Goal: Use online tool/utility: Utilize a website feature to perform a specific function

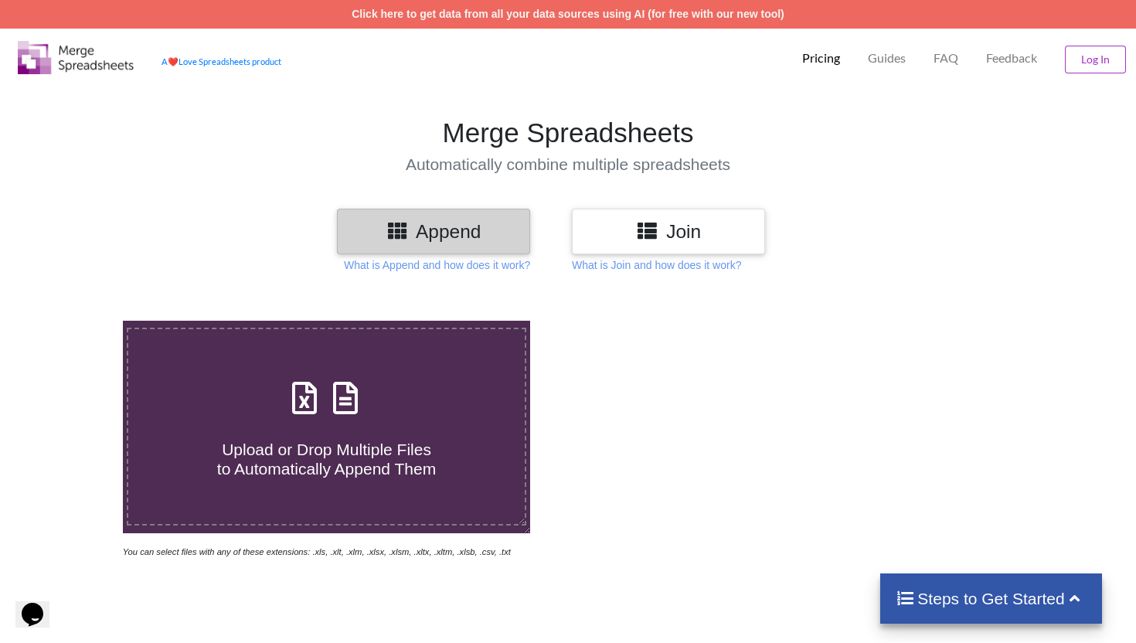
click at [672, 227] on h3 "Join" at bounding box center [669, 231] width 170 height 22
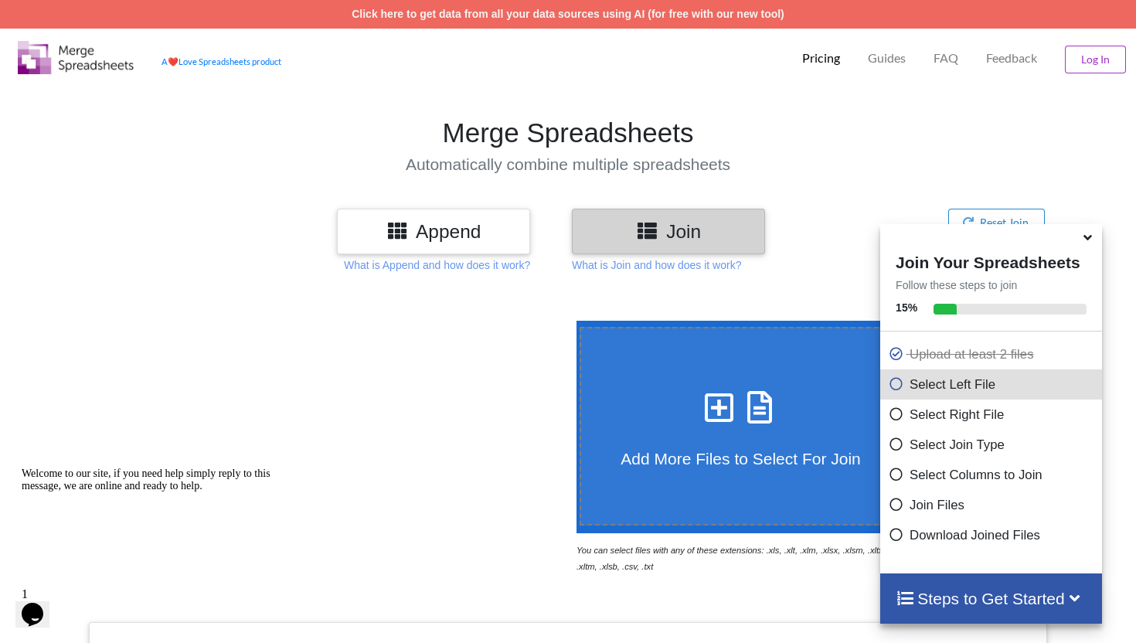
scroll to position [533, 0]
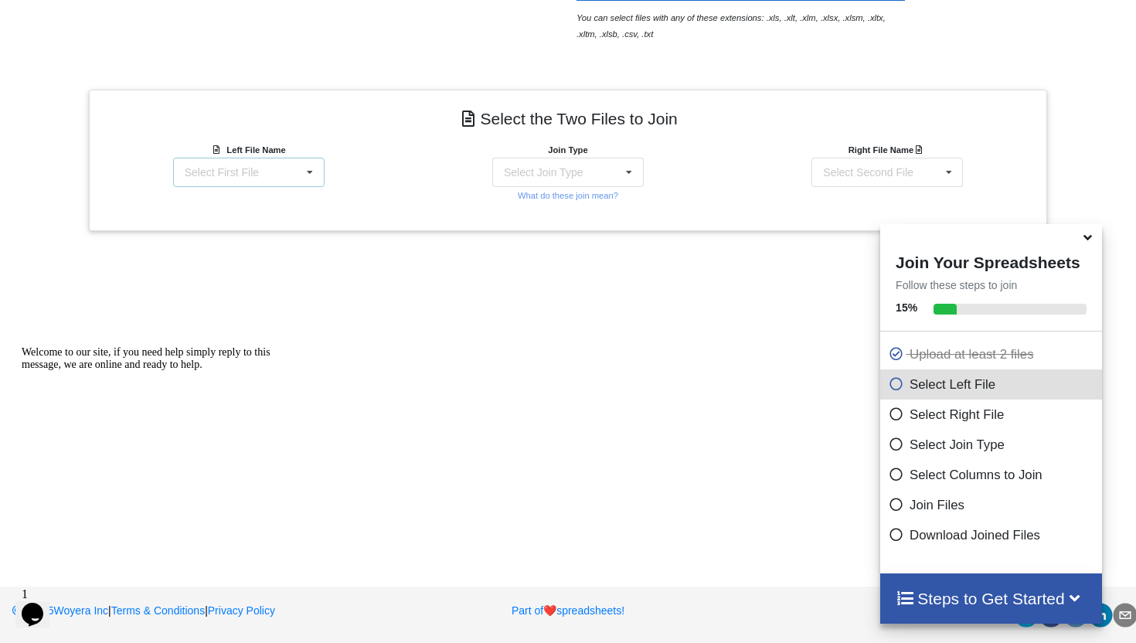
click at [271, 175] on div "Select First File matters [DATE] [DATE].csv Matter balance summary (10_08_2025)…" at bounding box center [248, 172] width 151 height 29
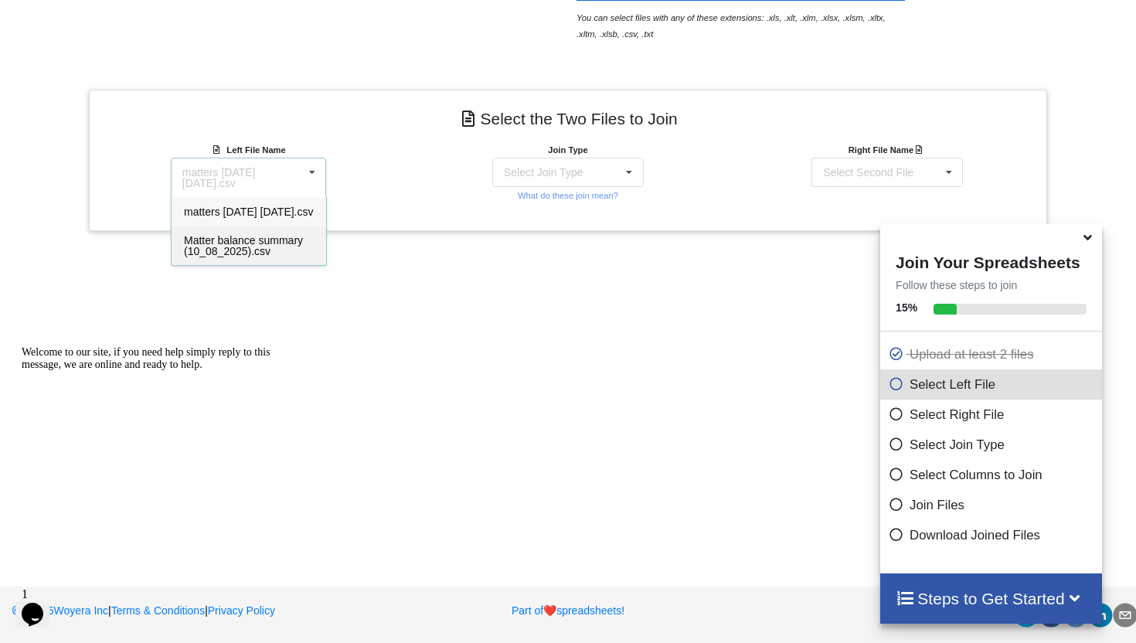
click at [229, 257] on span "Matter balance summary (10_08_2025).csv" at bounding box center [243, 245] width 119 height 23
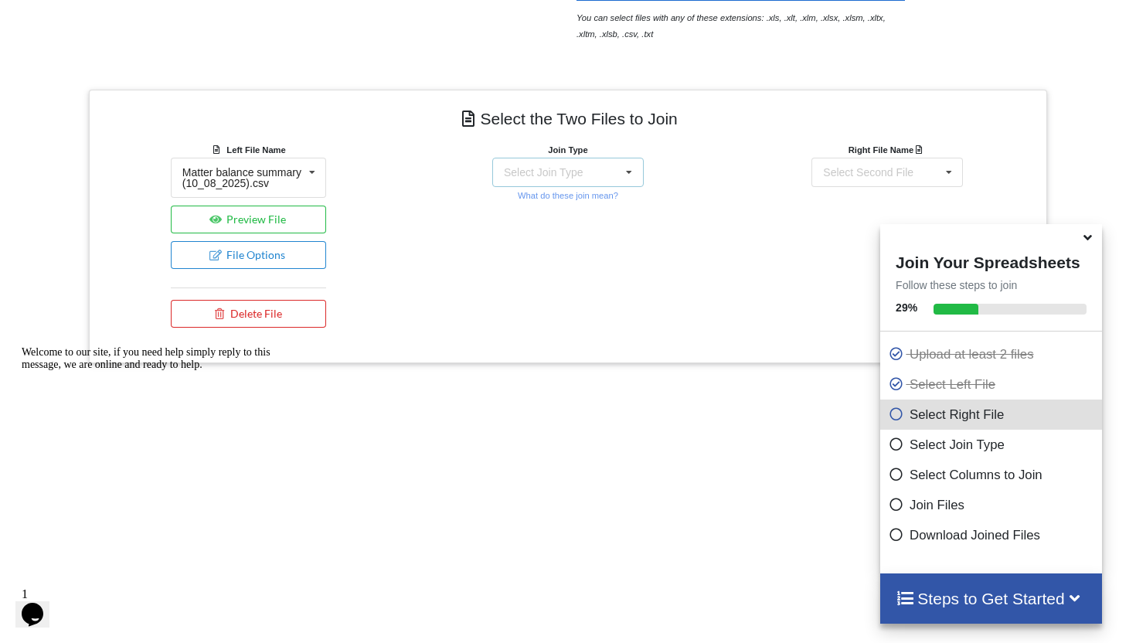
click at [536, 179] on div "Select Join Type INNER JOIN LEFT JOIN RIGHT JOIN FULL JOIN" at bounding box center [567, 172] width 151 height 29
click at [536, 209] on span "INNER JOIN" at bounding box center [560, 212] width 61 height 12
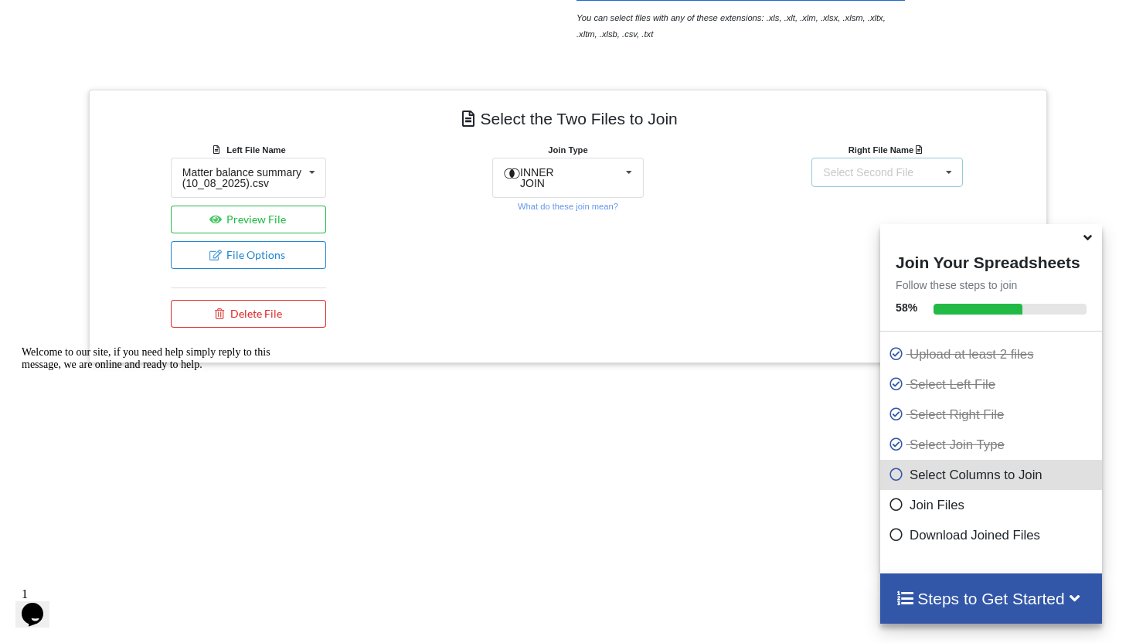
click at [893, 176] on div "Select Second File" at bounding box center [868, 172] width 90 height 11
click at [856, 216] on span "matters [DATE] [DATE].csv" at bounding box center [887, 212] width 130 height 12
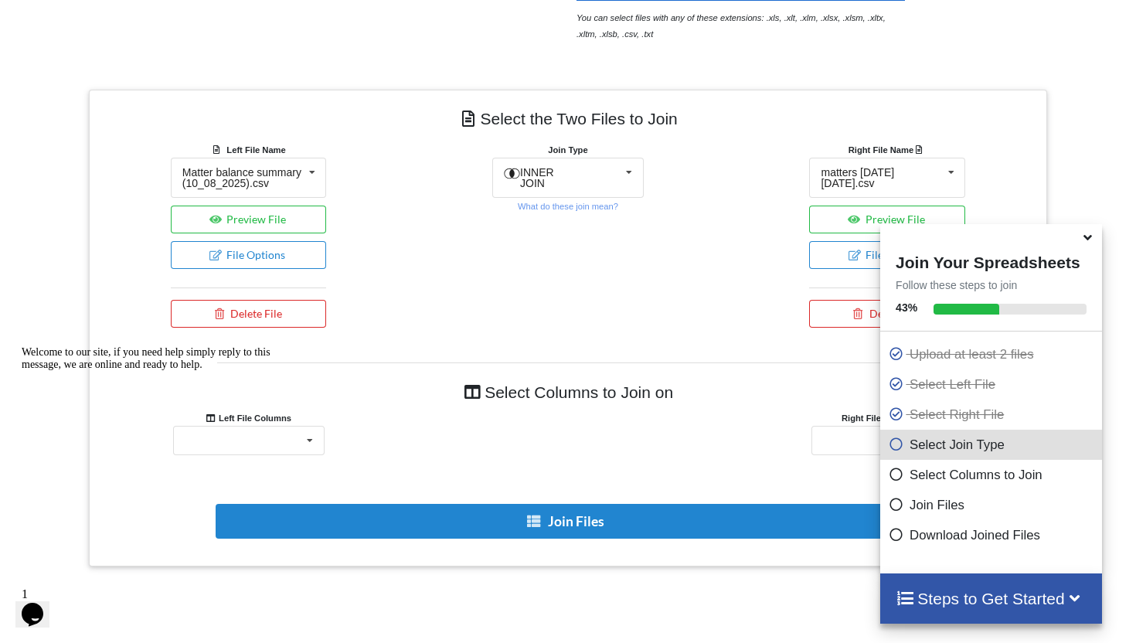
click at [1091, 242] on icon at bounding box center [1088, 235] width 16 height 14
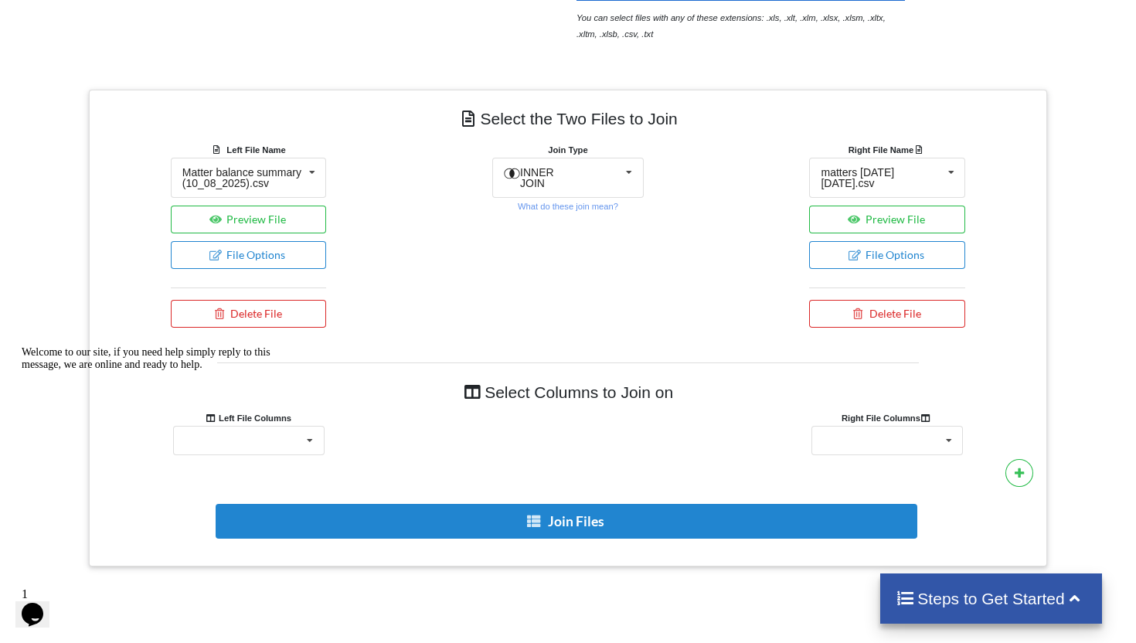
click at [22, 346] on icon "Chat attention grabber" at bounding box center [22, 346] width 0 height 0
click at [284, 454] on div "Responsible Attorney Client Accounts Receivable Time In Progress Expense In Pro…" at bounding box center [248, 440] width 151 height 29
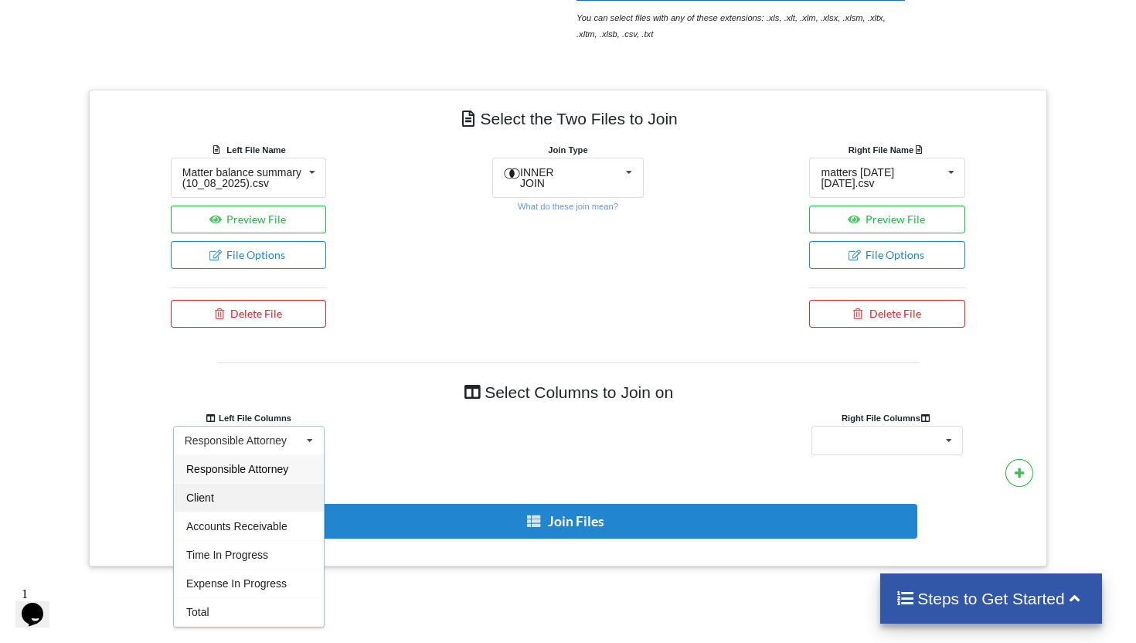
click at [265, 498] on div "Client" at bounding box center [249, 497] width 150 height 29
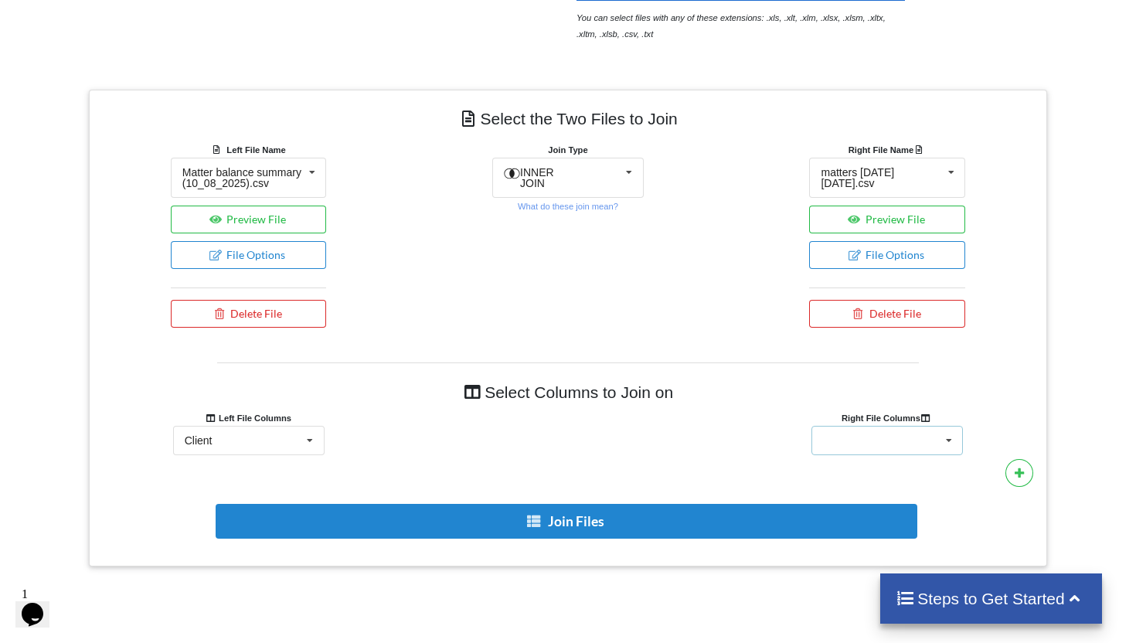
click at [898, 444] on div "Client Name Client Location Minimum Threshold Refill Request Due Hold/Lock No R…" at bounding box center [887, 440] width 151 height 29
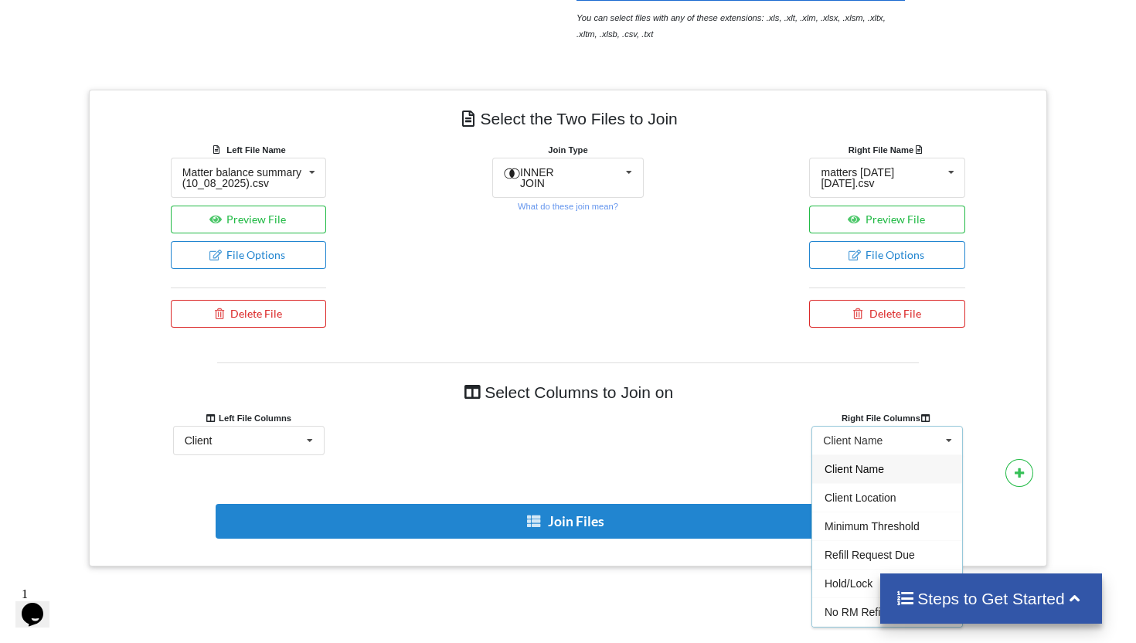
click at [849, 475] on span "Client Name" at bounding box center [855, 469] width 60 height 12
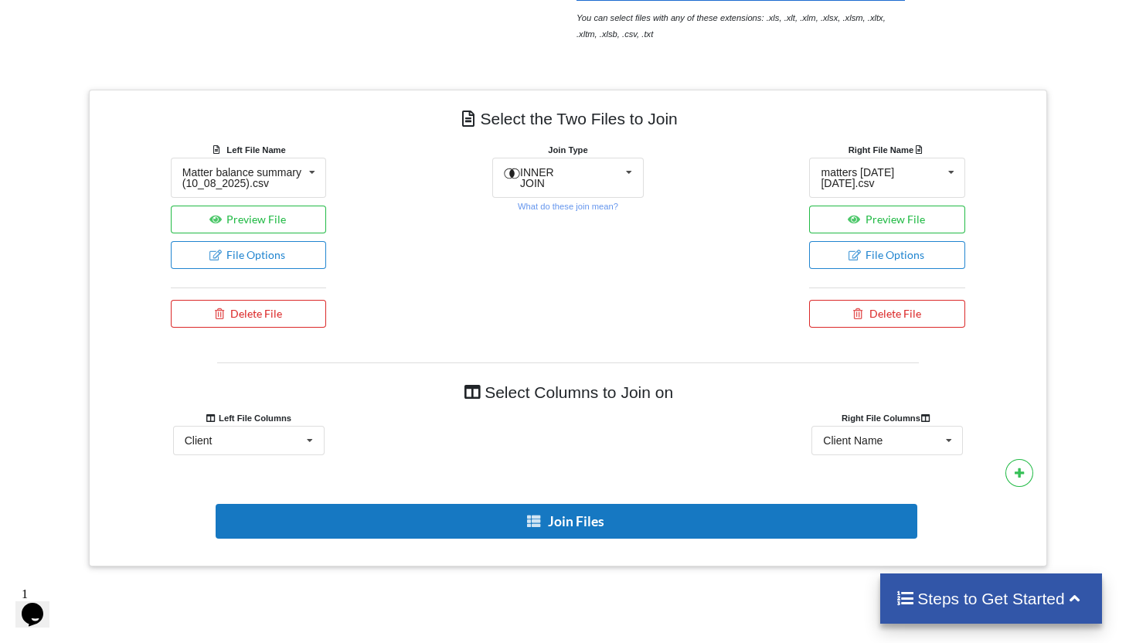
click at [589, 539] on button "Join Files" at bounding box center [567, 521] width 702 height 35
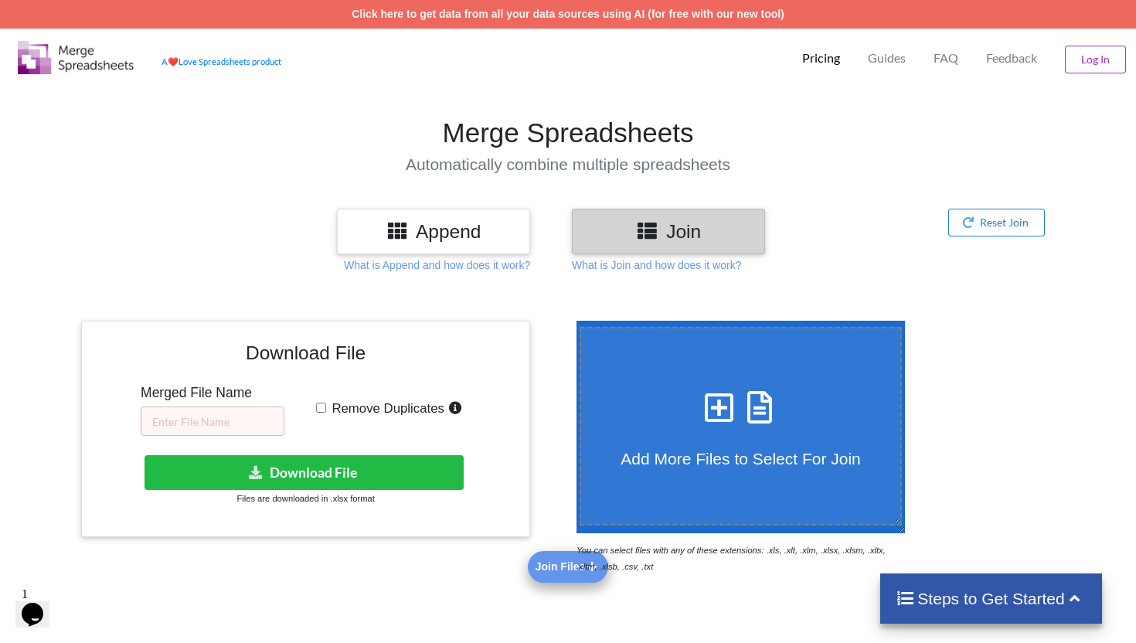
scroll to position [0, 0]
click at [224, 433] on input "text" at bounding box center [213, 421] width 144 height 29
type input "10.08 RM"
click at [323, 410] on input "Remove Duplicates" at bounding box center [321, 408] width 10 height 10
checkbox input "true"
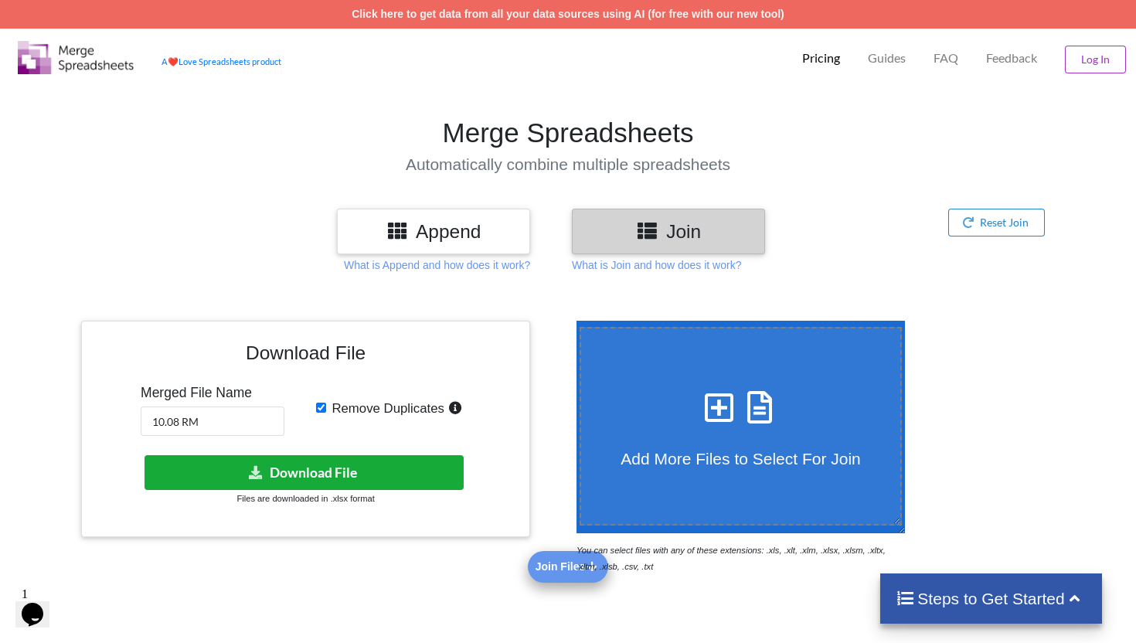
click at [371, 471] on button "Download File" at bounding box center [304, 472] width 319 height 35
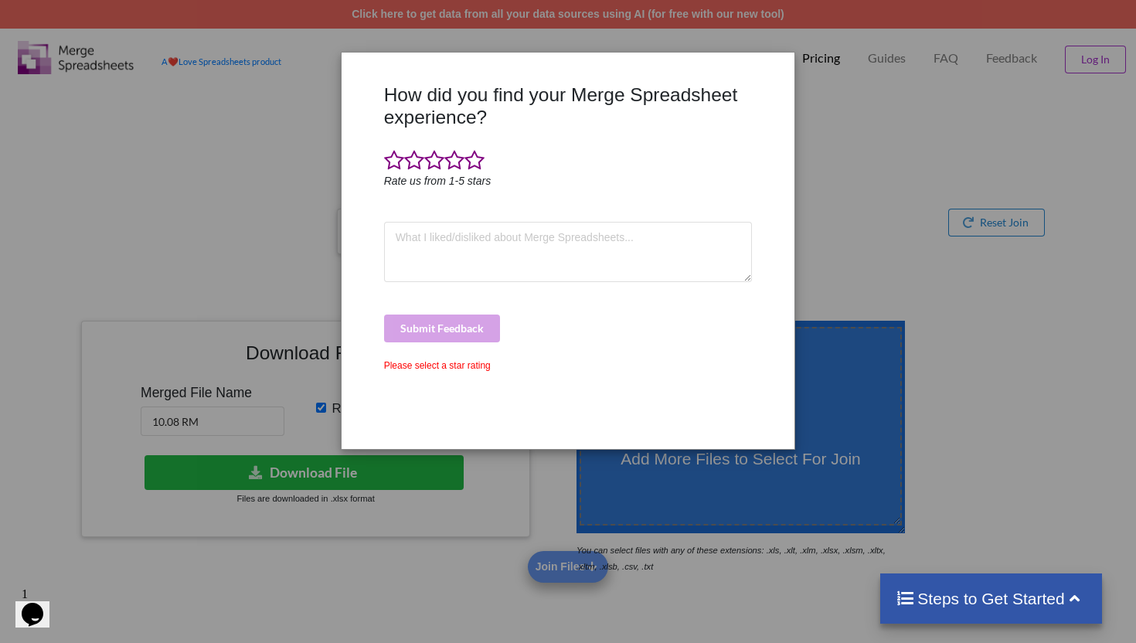
click at [926, 216] on div "How did you find your Merge Spreadsheet experience? Rate us from 1-5 stars Subm…" at bounding box center [568, 321] width 1136 height 643
